Goal: Check status: Check status

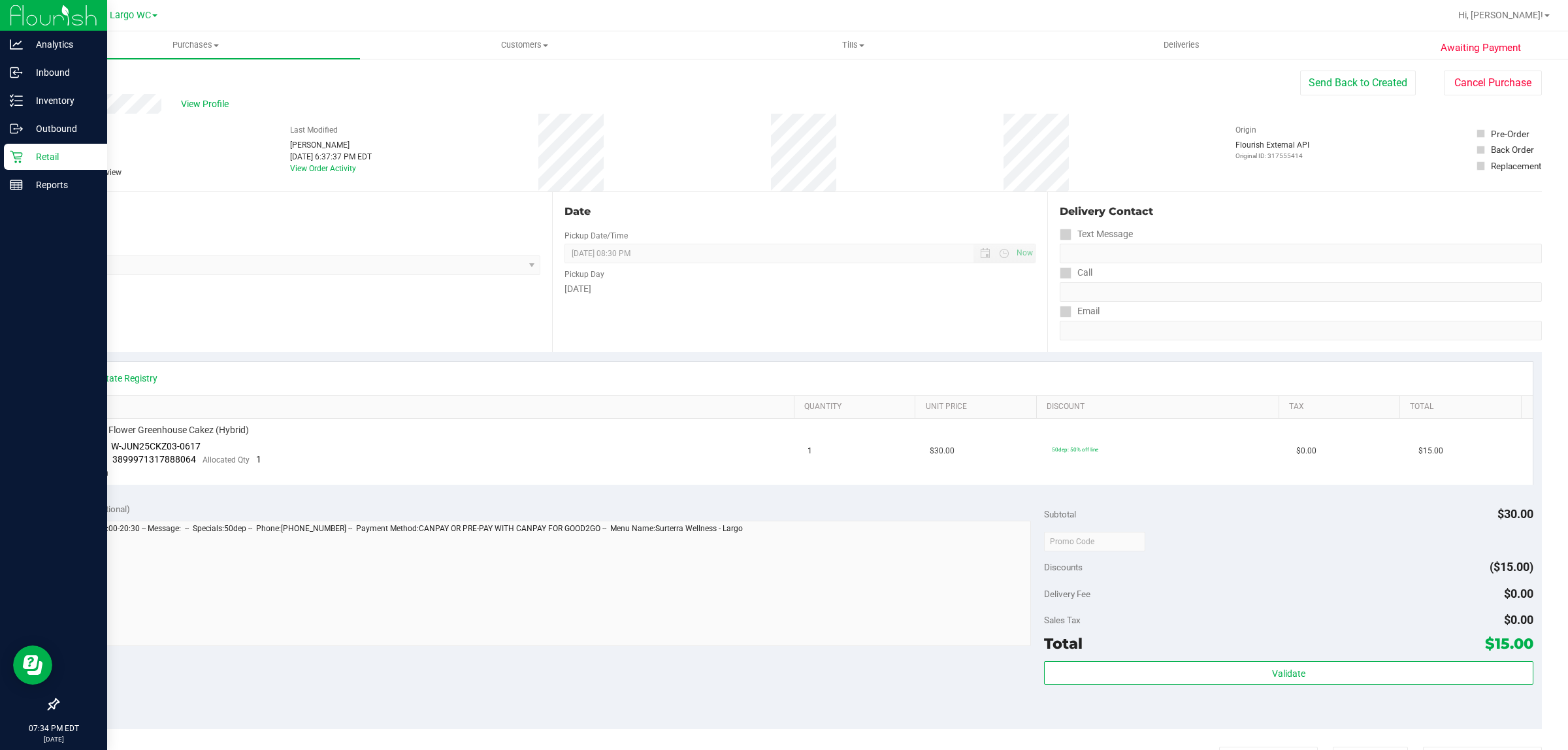
click at [16, 160] on icon at bounding box center [16, 156] width 13 height 13
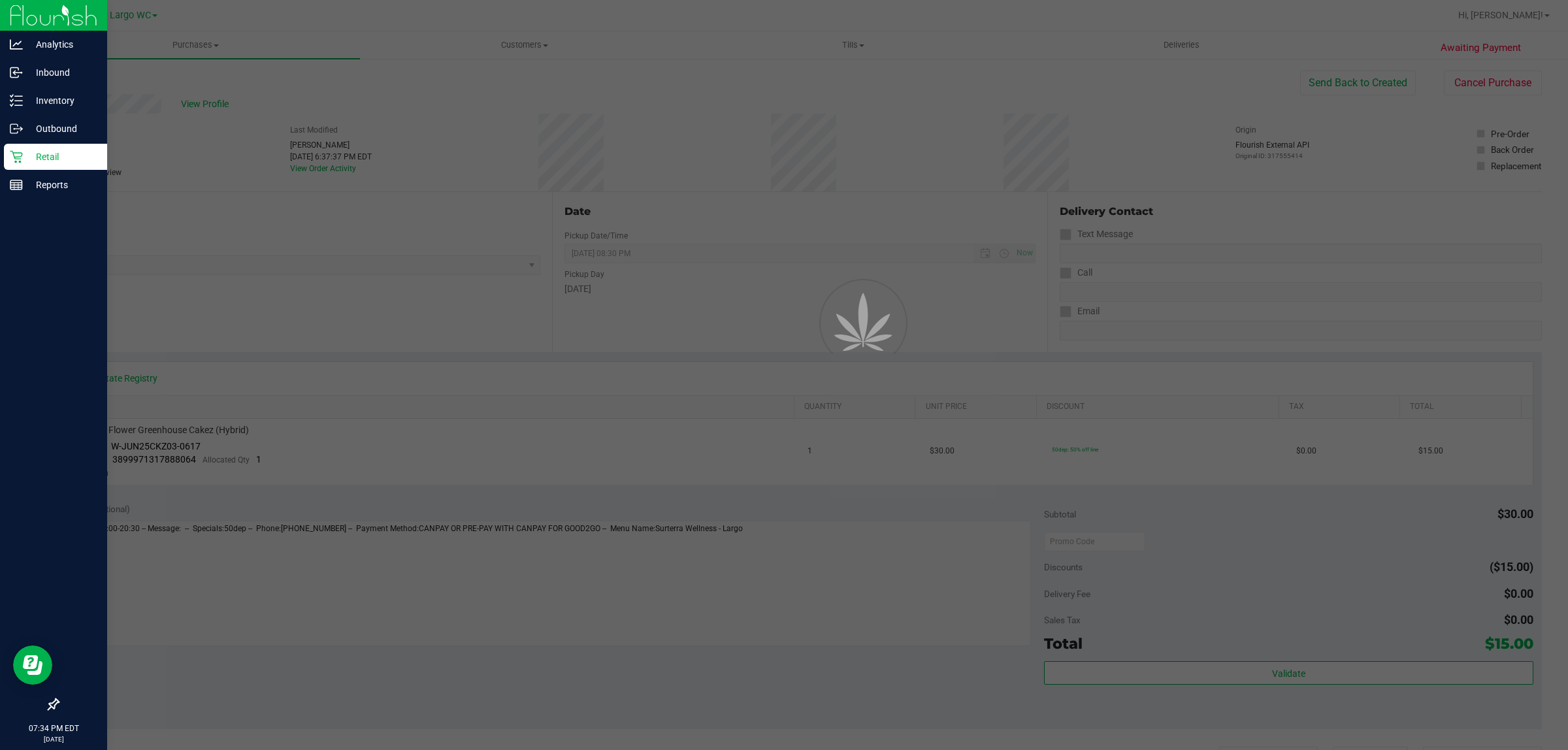
click at [16, 160] on icon at bounding box center [16, 156] width 13 height 13
click at [18, 157] on icon at bounding box center [16, 156] width 13 height 13
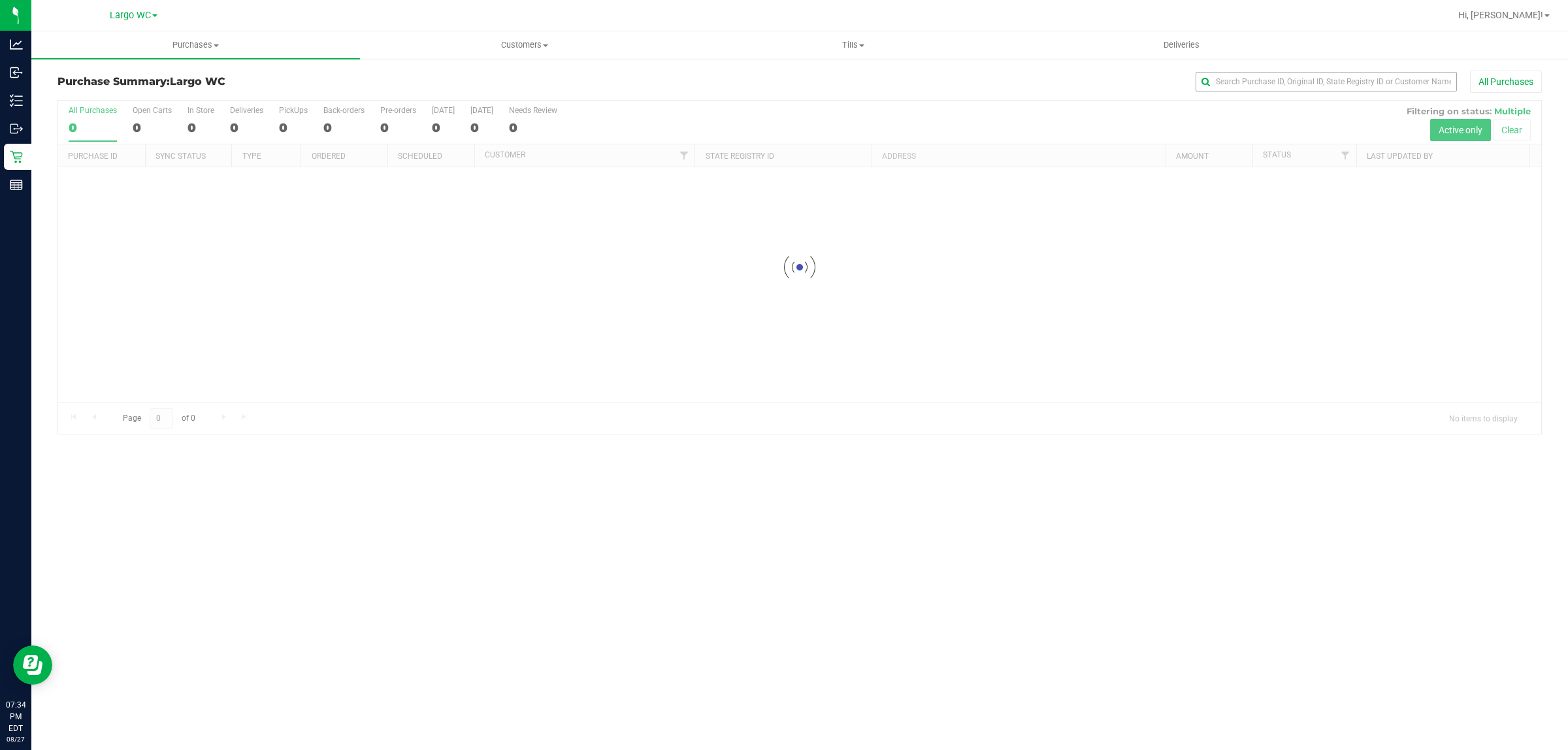
click at [1274, 73] on div "All Purchases" at bounding box center [1047, 81] width 990 height 22
click at [1267, 82] on input "text" at bounding box center [1325, 82] width 261 height 20
drag, startPoint x: 1266, startPoint y: 80, endPoint x: 1276, endPoint y: 73, distance: 12.2
click at [1275, 73] on input "text" at bounding box center [1325, 82] width 261 height 20
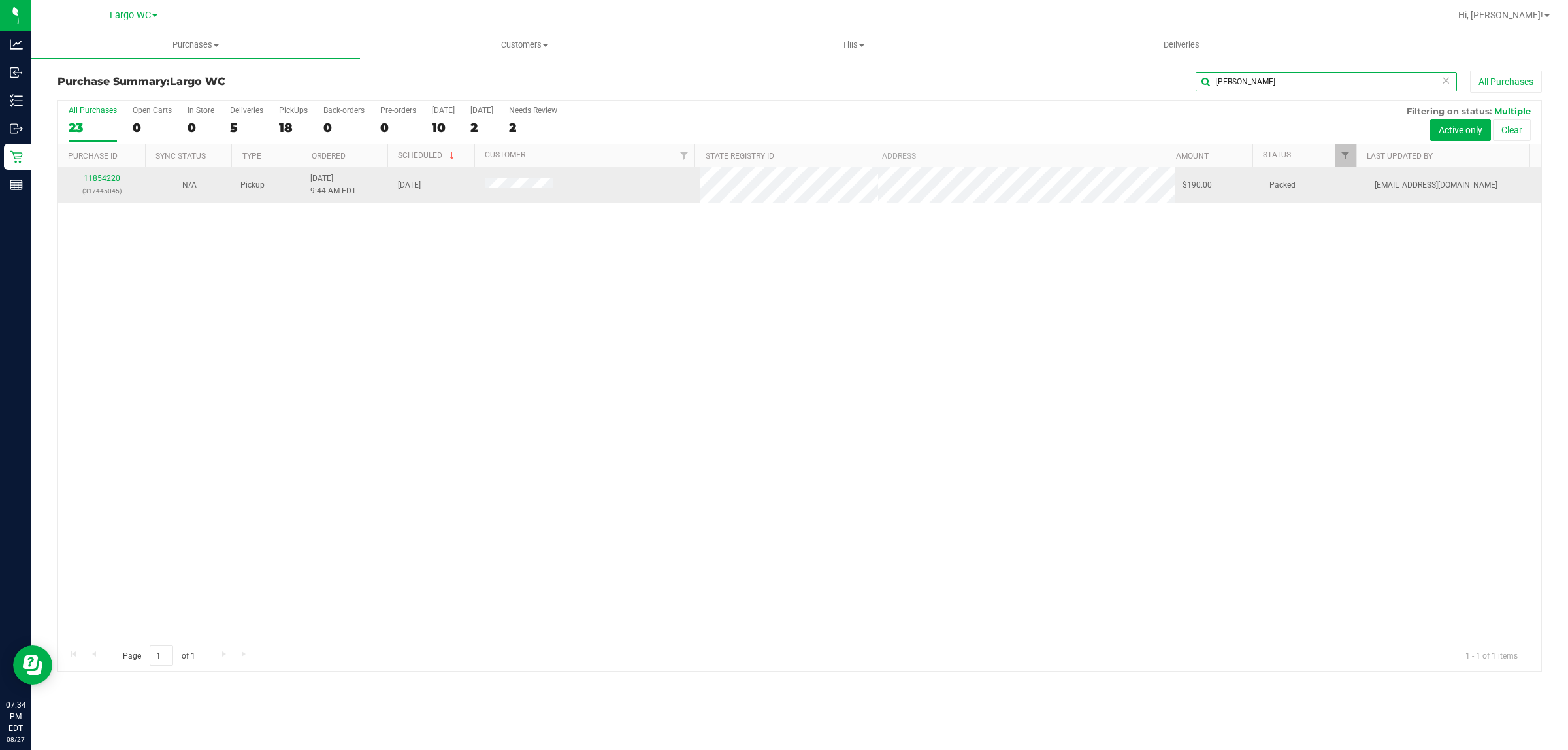
type input "michelle"
click at [96, 173] on div "11854220 (317445045)" at bounding box center [102, 185] width 72 height 25
click at [86, 173] on div "11854220 (317445045)" at bounding box center [102, 185] width 72 height 25
click at [89, 174] on div "11854220 (317445045)" at bounding box center [102, 185] width 72 height 25
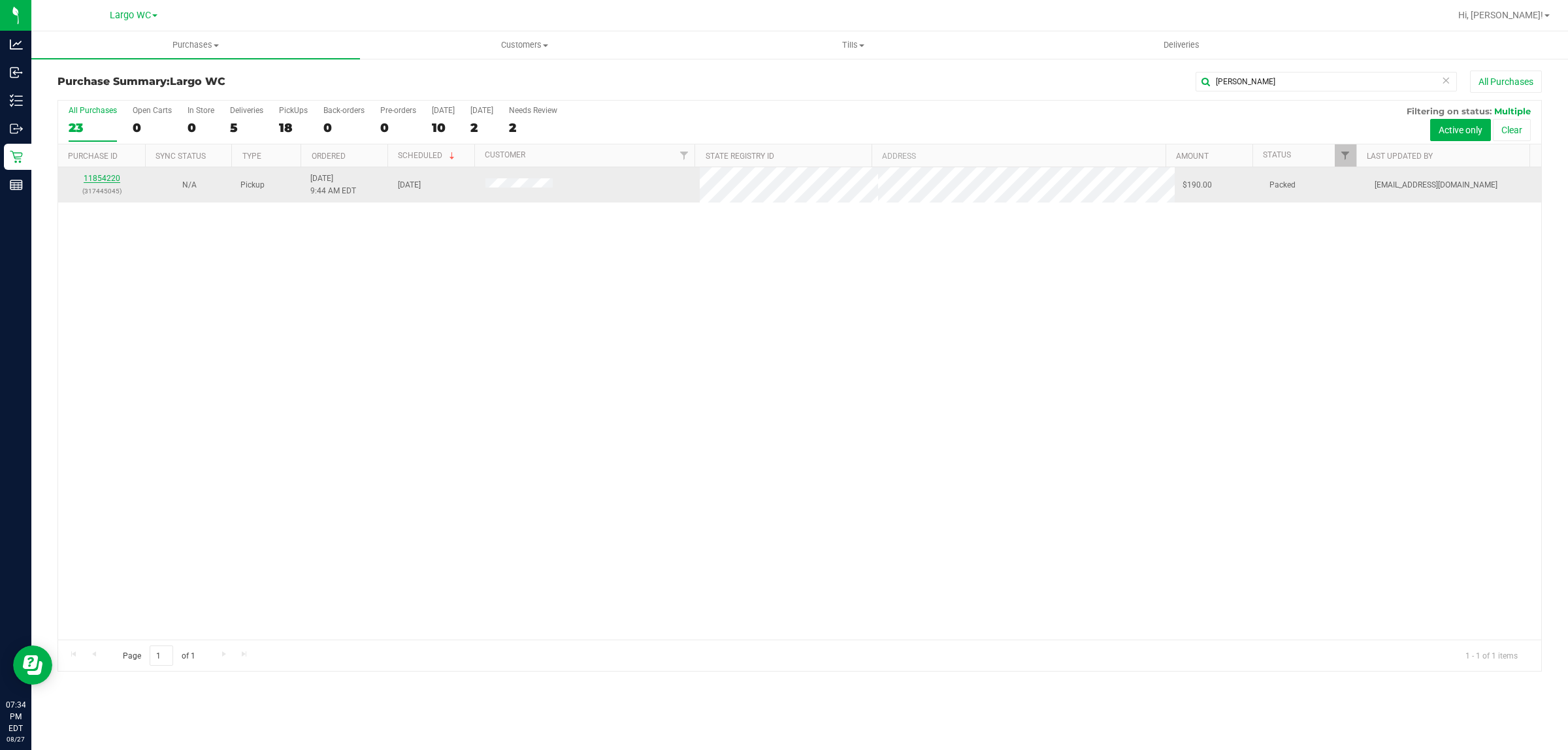
click at [90, 178] on link "11854220" at bounding box center [102, 178] width 37 height 9
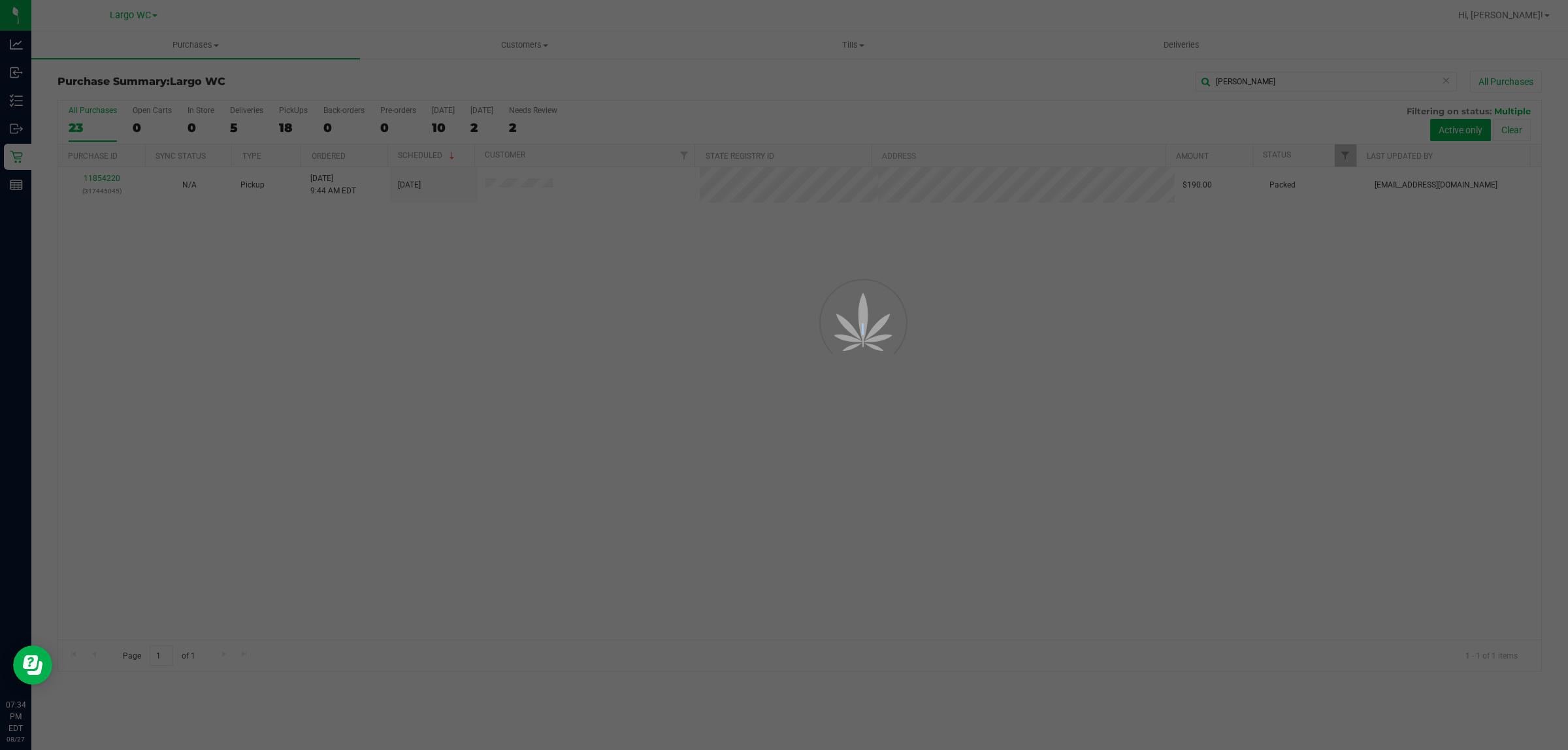
drag, startPoint x: 90, startPoint y: 178, endPoint x: 299, endPoint y: 259, distance: 224.1
click at [91, 178] on div at bounding box center [784, 375] width 1568 height 750
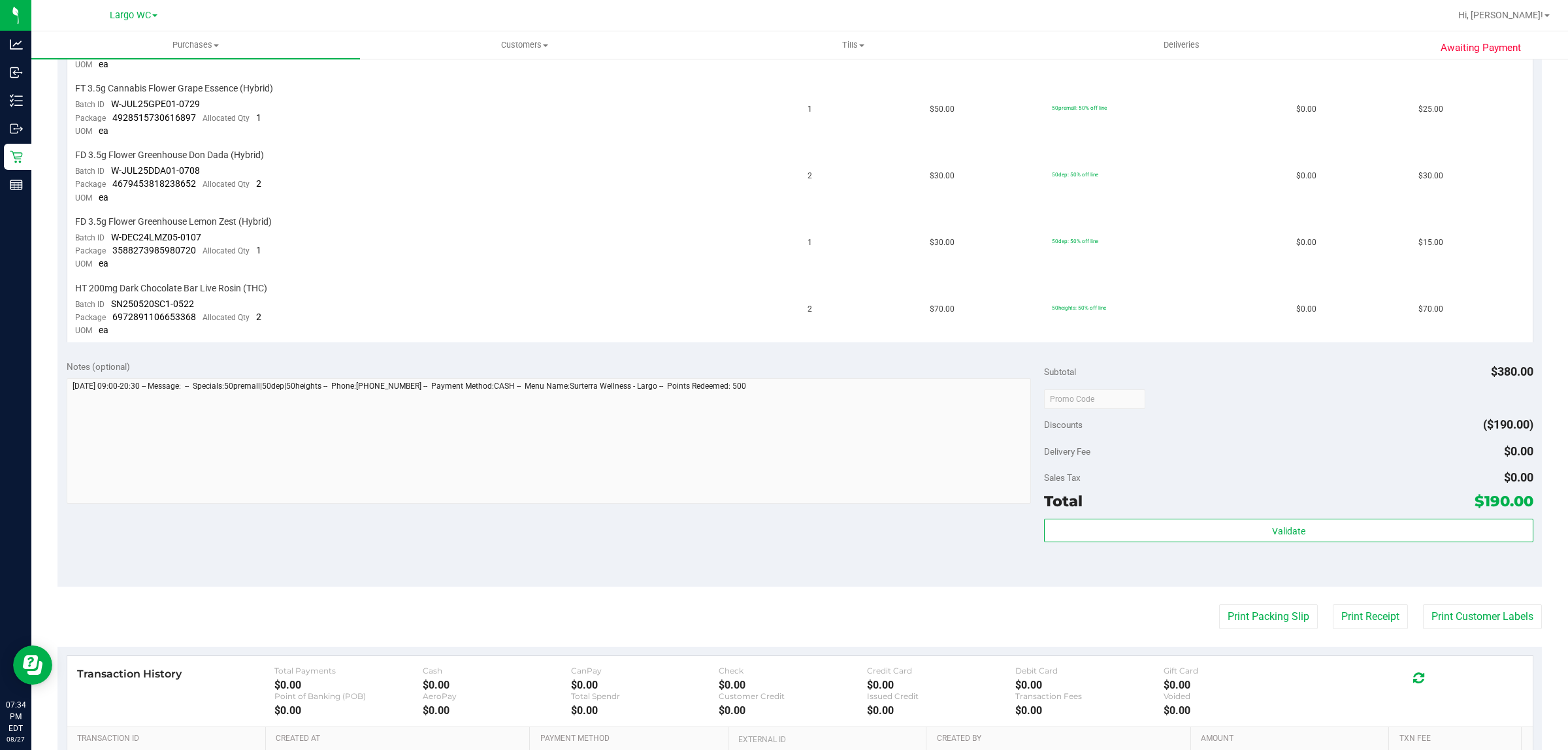
scroll to position [387, 0]
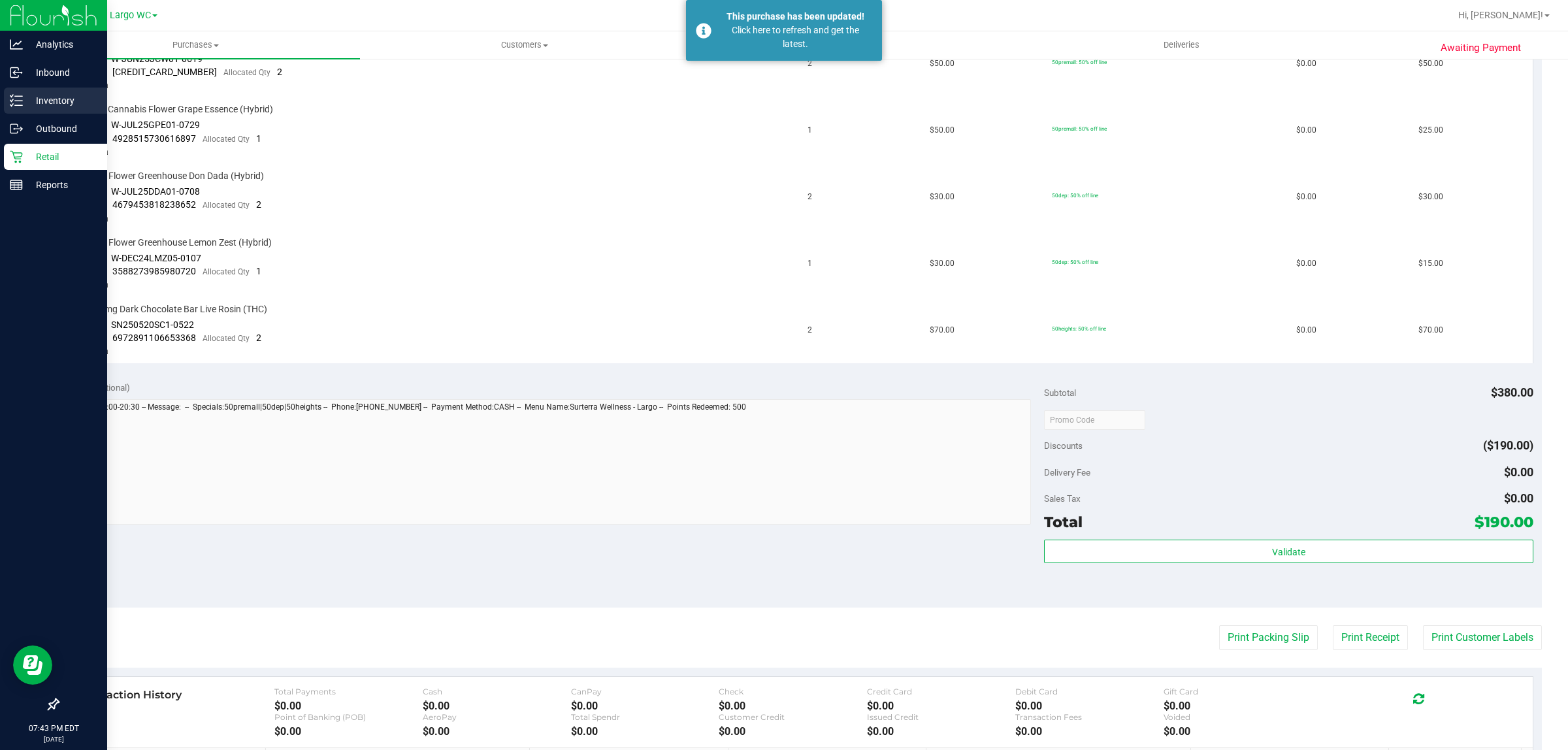
click at [16, 94] on icon at bounding box center [16, 100] width 13 height 13
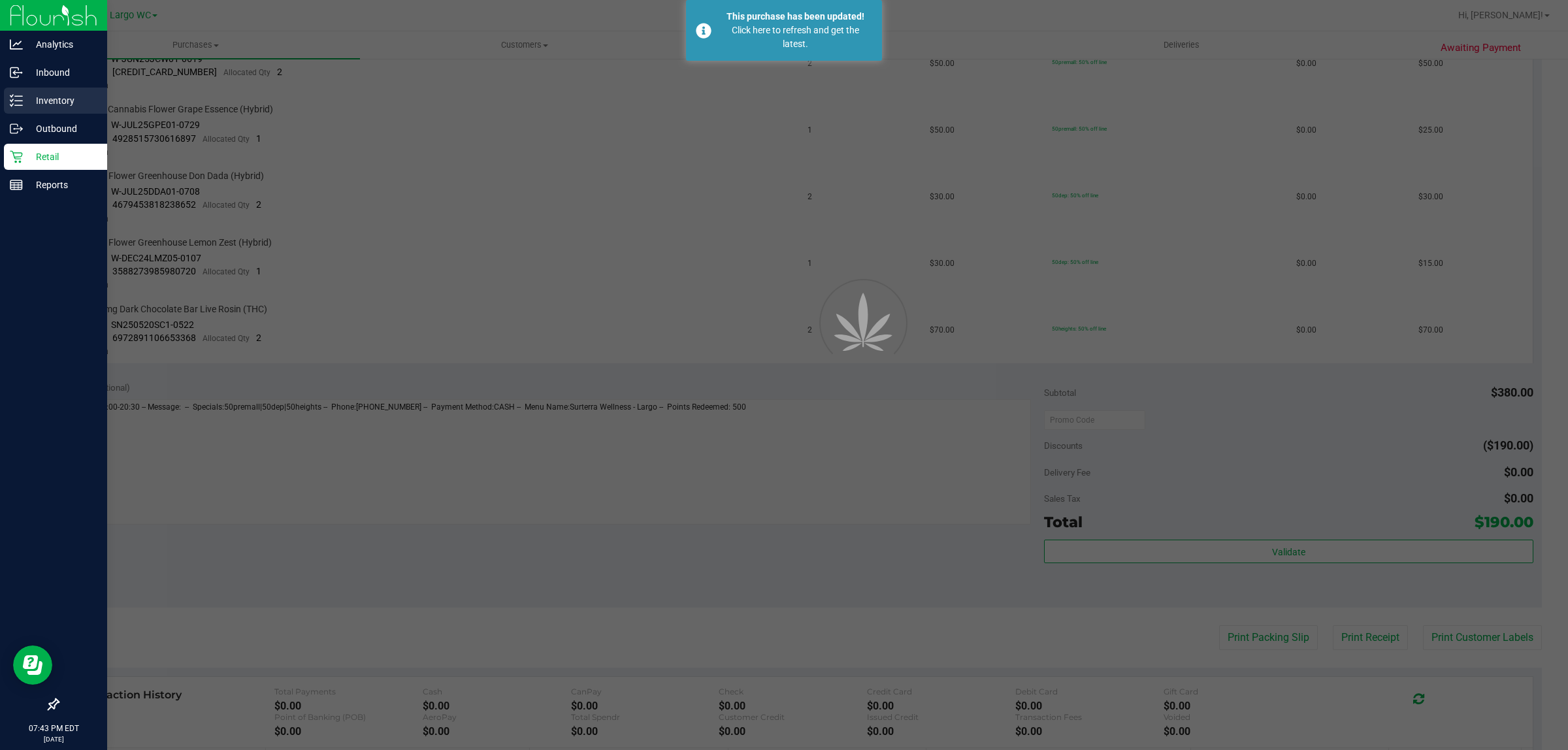
click at [16, 94] on icon at bounding box center [16, 100] width 13 height 13
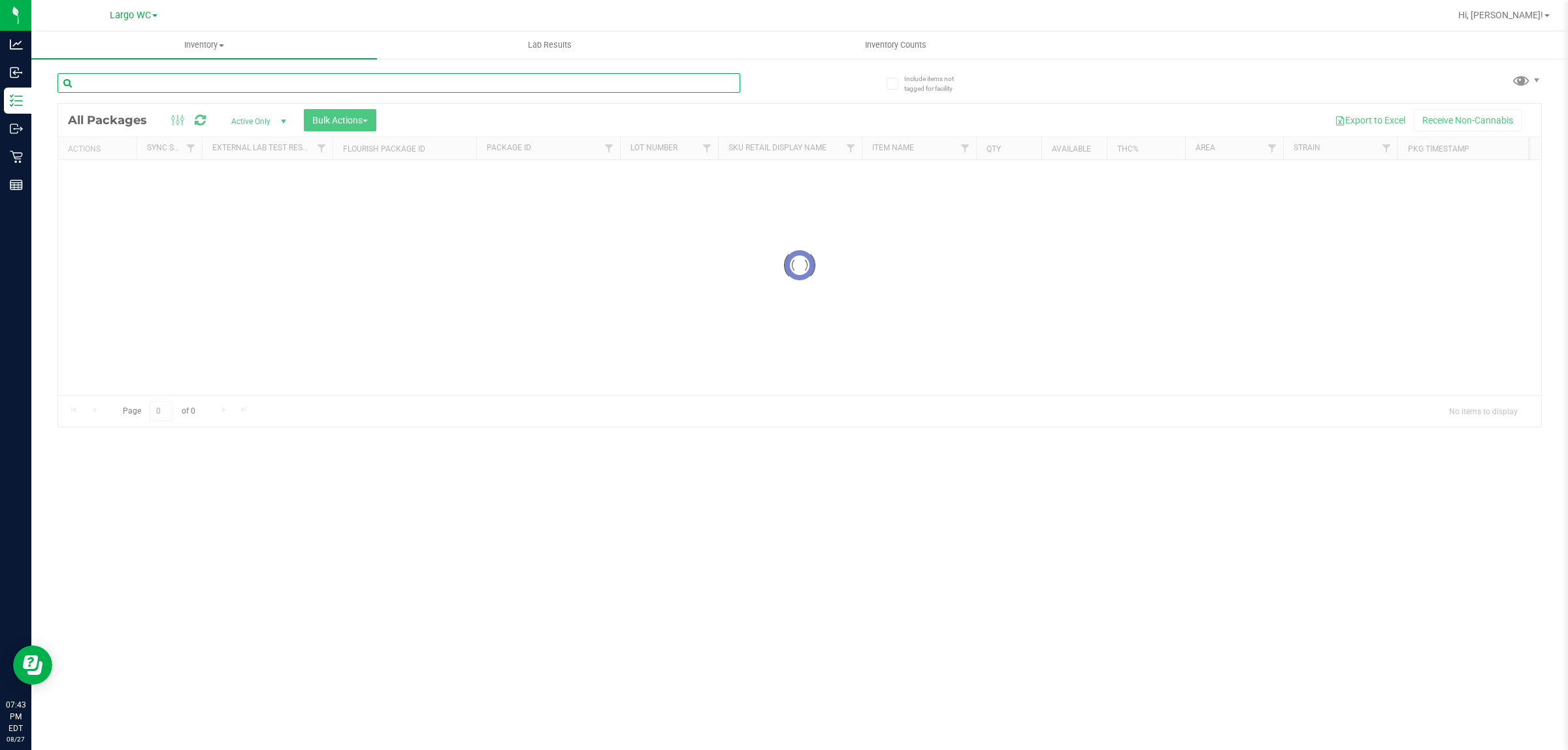
click at [198, 83] on input "text" at bounding box center [398, 83] width 683 height 20
click at [197, 80] on input "text" at bounding box center [398, 83] width 683 height 20
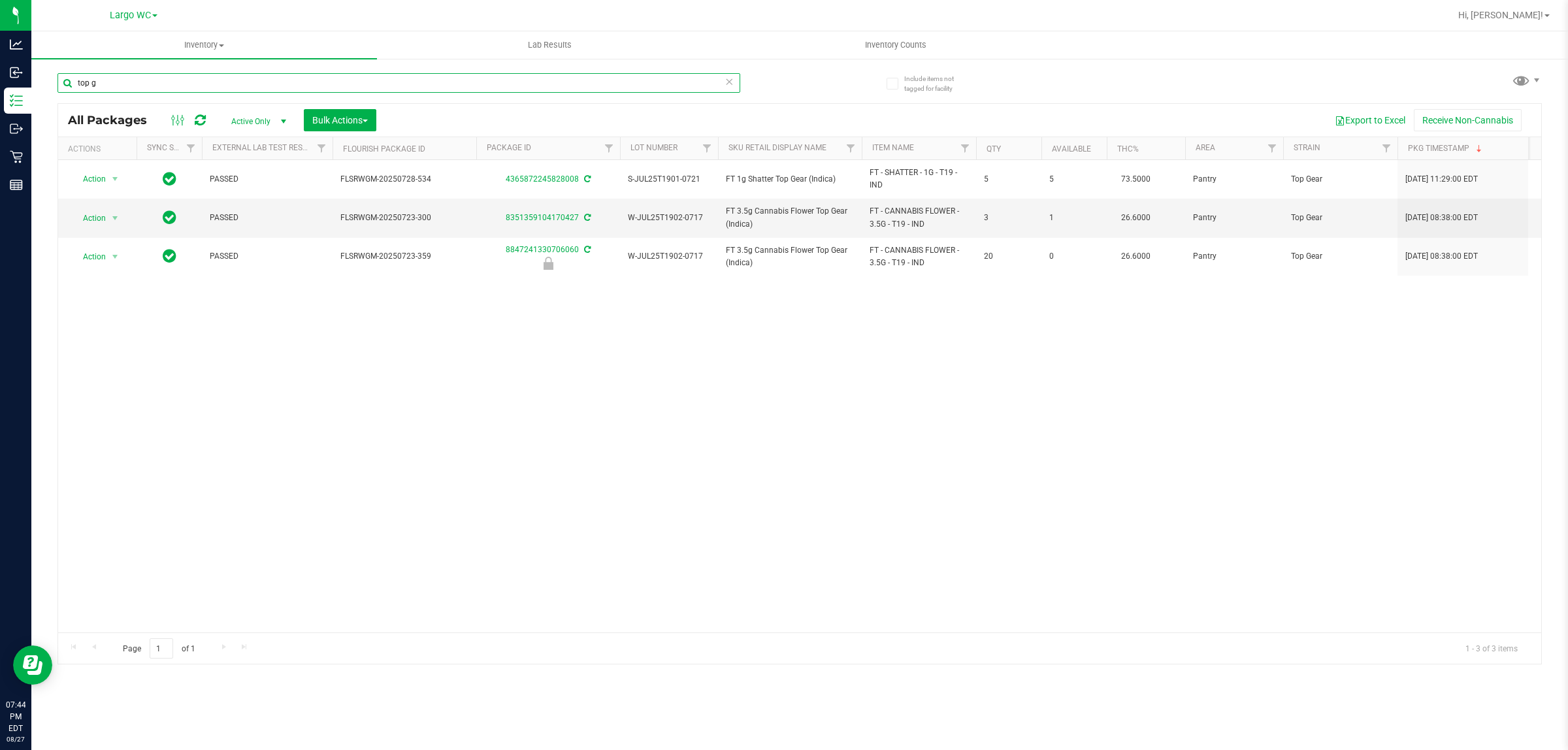
type input "top g"
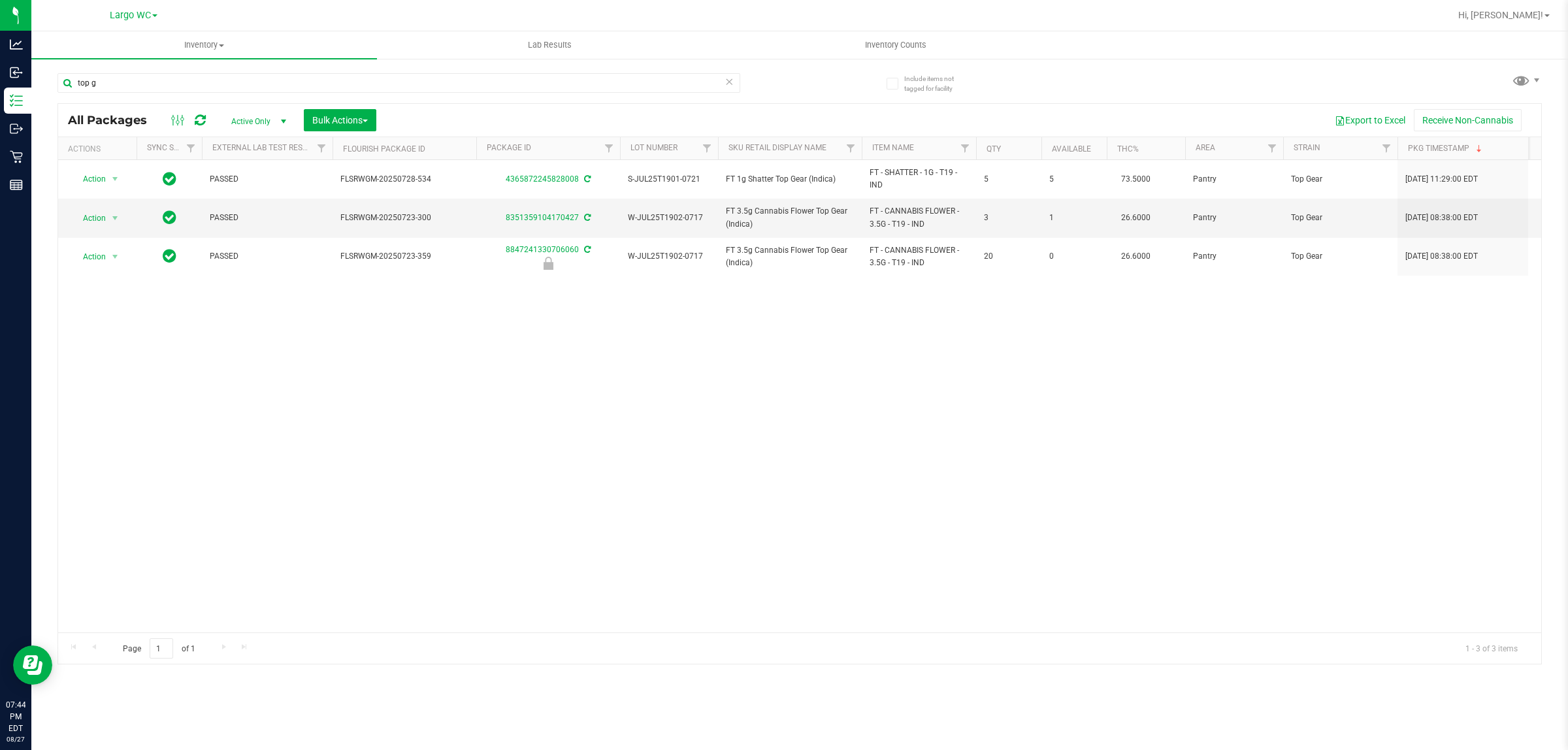
click at [491, 394] on div "Action Action Adjust qty Create package Edit attributes Global inventory Locate…" at bounding box center [800, 396] width 1483 height 472
click at [484, 528] on div "Action Action Adjust qty Create package Edit attributes Global inventory Locate…" at bounding box center [800, 396] width 1483 height 472
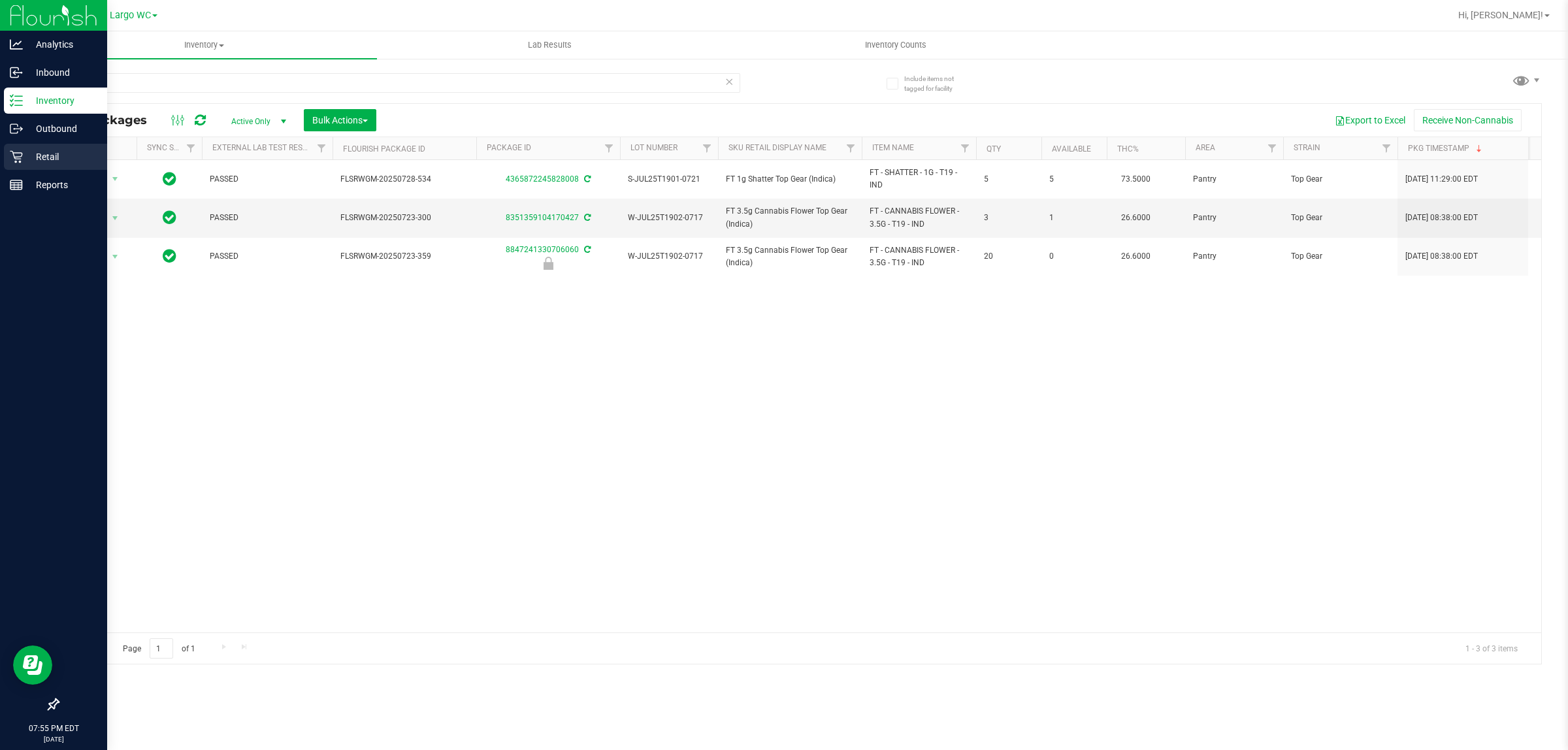
click at [15, 158] on icon at bounding box center [16, 157] width 13 height 13
